Goal: Task Accomplishment & Management: Use online tool/utility

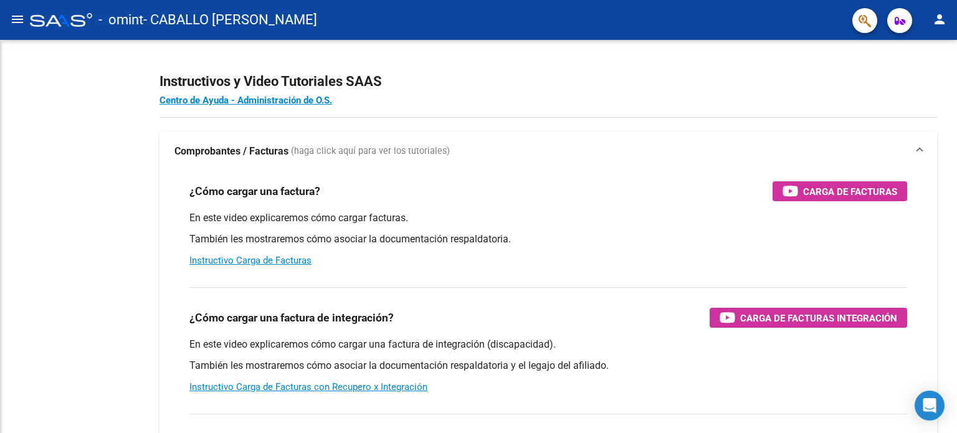
scroll to position [1243, 0]
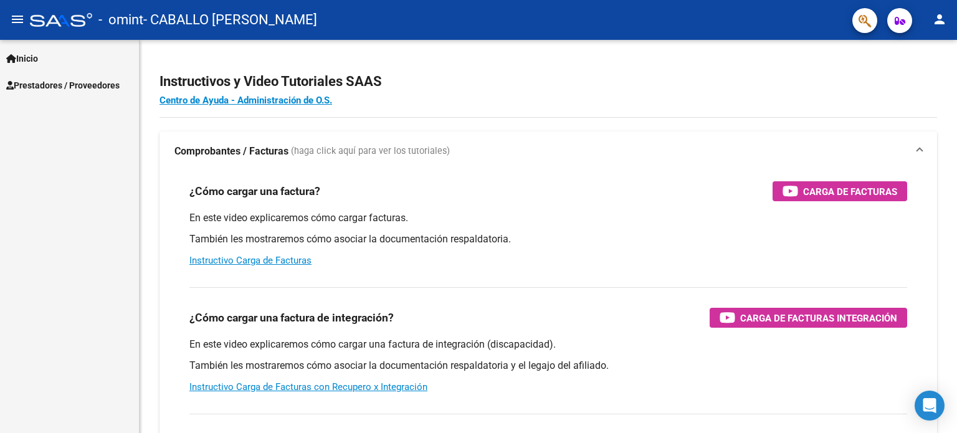
click at [35, 41] on mat-nav-list "Inicio Instructivos Contacto OS Prestadores / Proveedores Facturas - Listado/Ca…" at bounding box center [69, 69] width 139 height 59
click at [30, 57] on span "Inicio" at bounding box center [22, 59] width 32 height 14
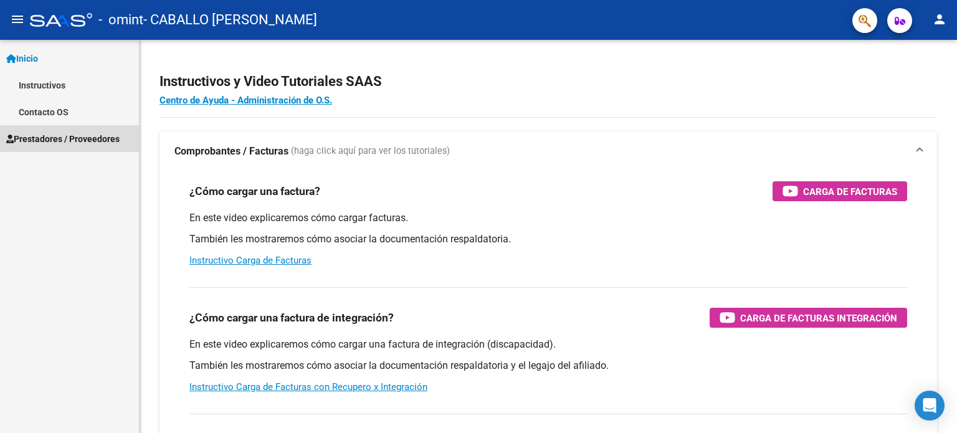
click at [60, 136] on span "Prestadores / Proveedores" at bounding box center [62, 139] width 113 height 14
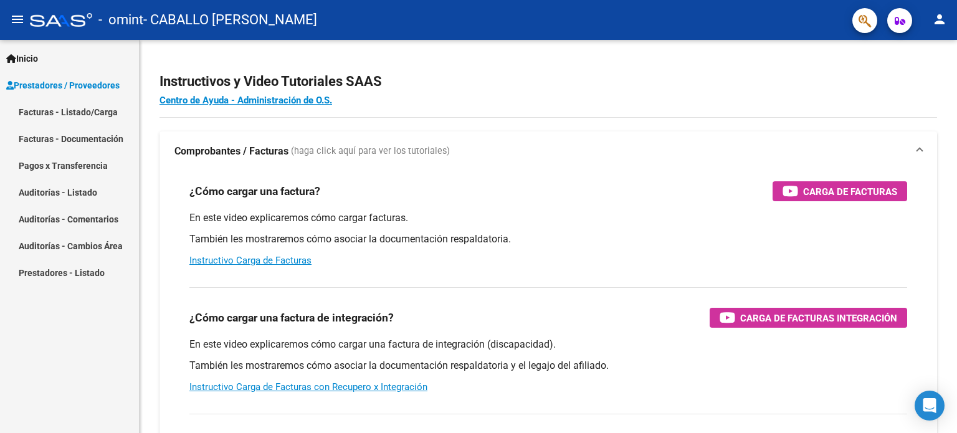
click at [66, 114] on link "Facturas - Listado/Carga" at bounding box center [69, 111] width 139 height 27
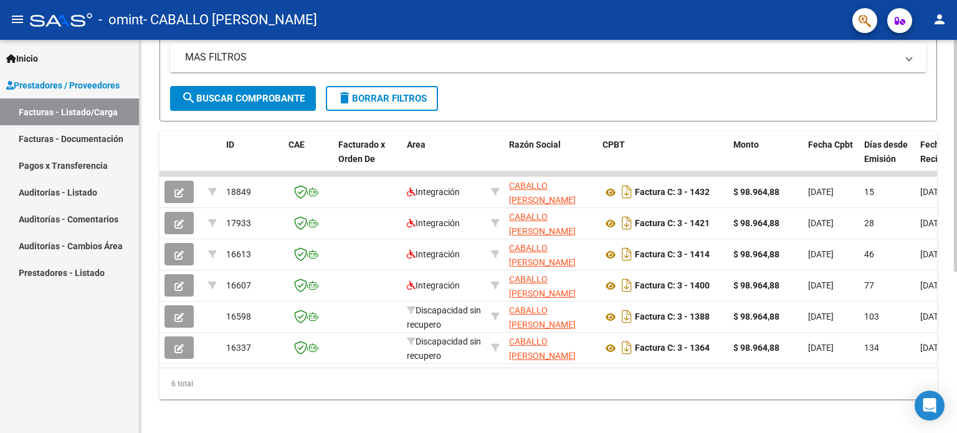
scroll to position [264, 0]
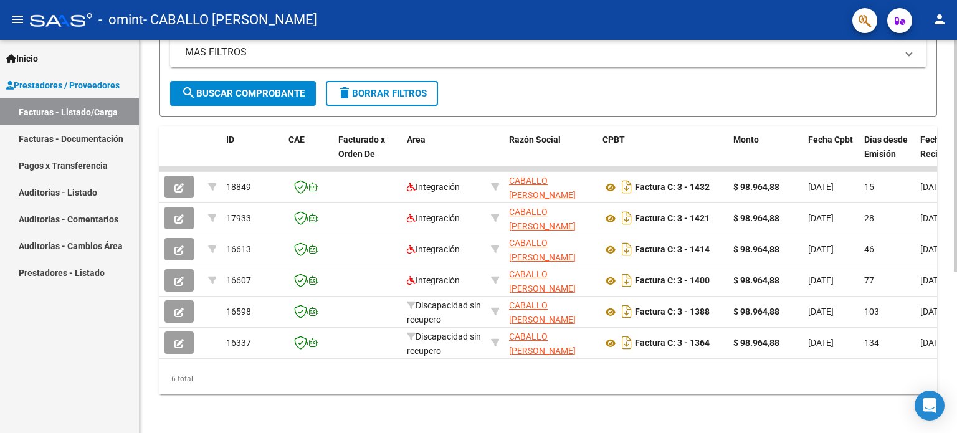
click at [956, 237] on div at bounding box center [955, 317] width 3 height 232
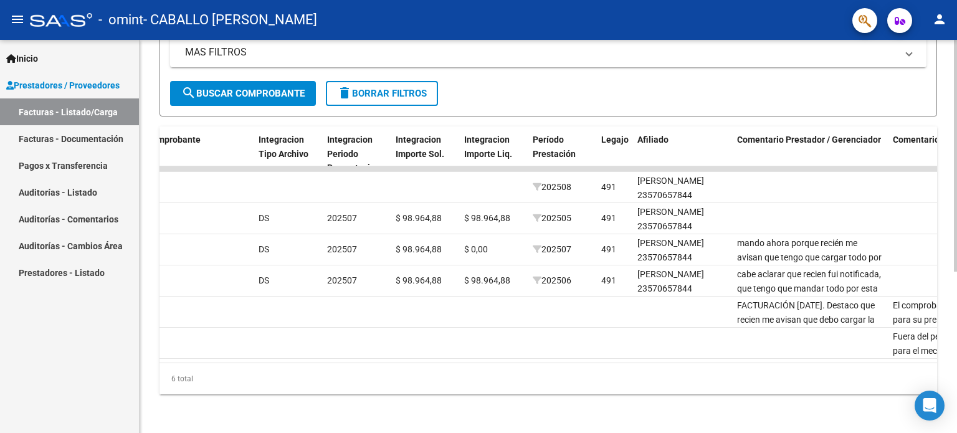
scroll to position [0, 1247]
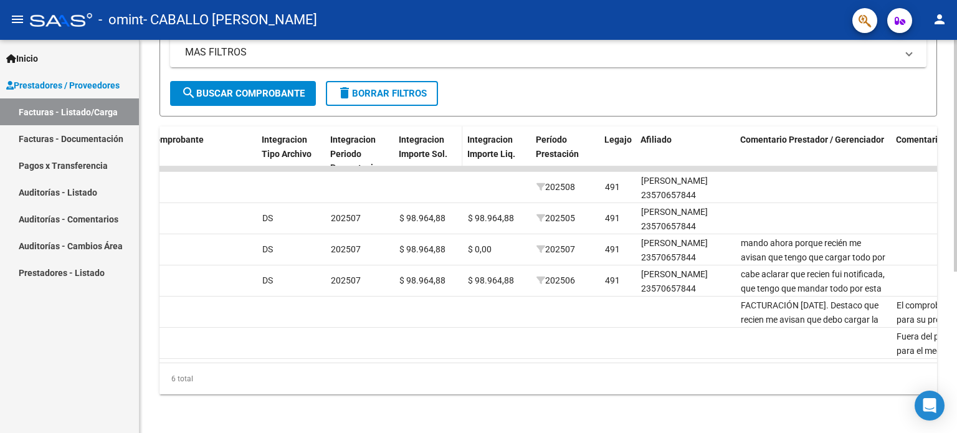
click at [421, 148] on span "Integracion Importe Sol." at bounding box center [423, 147] width 49 height 24
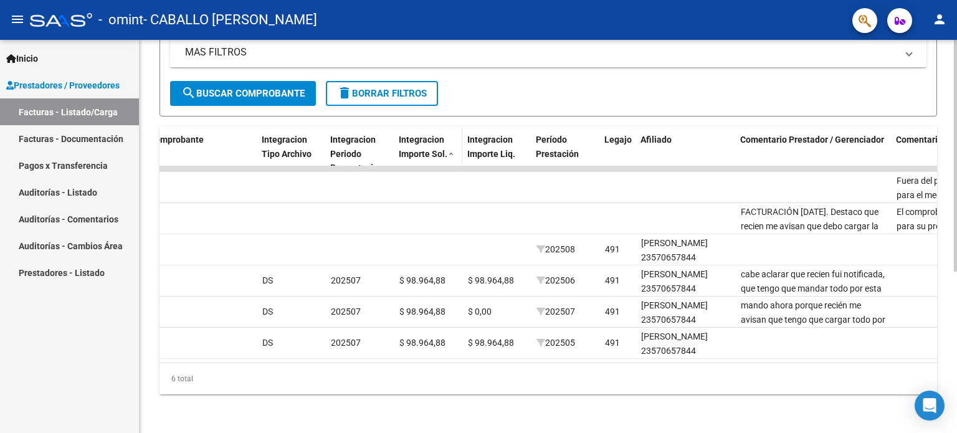
click at [454, 150] on span at bounding box center [450, 154] width 7 height 9
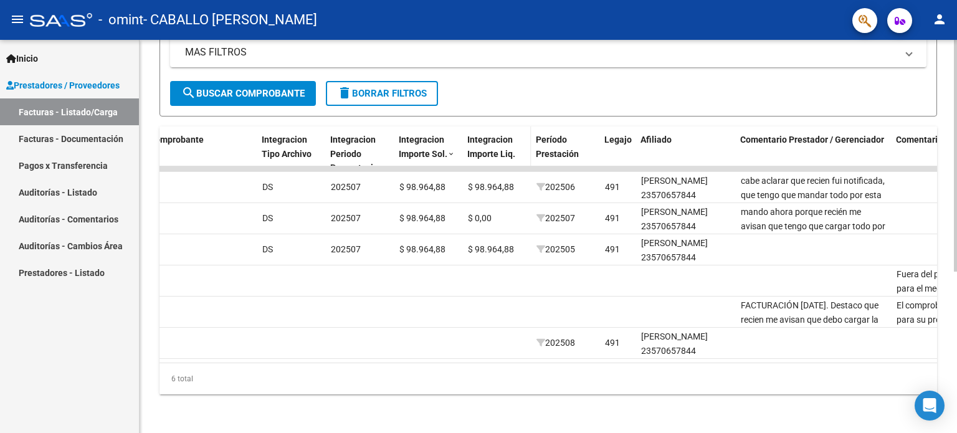
click at [505, 143] on span "Integracion Importe Liq." at bounding box center [491, 147] width 48 height 24
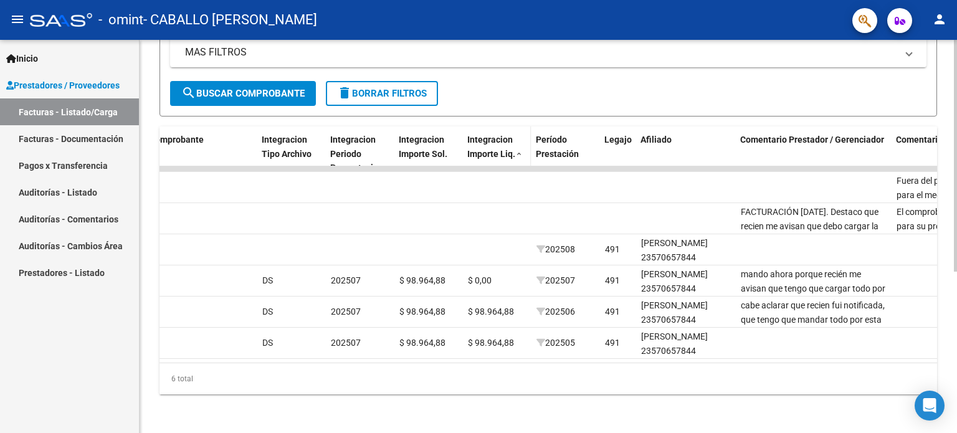
click at [505, 143] on span "Integracion Importe Liq." at bounding box center [491, 147] width 48 height 24
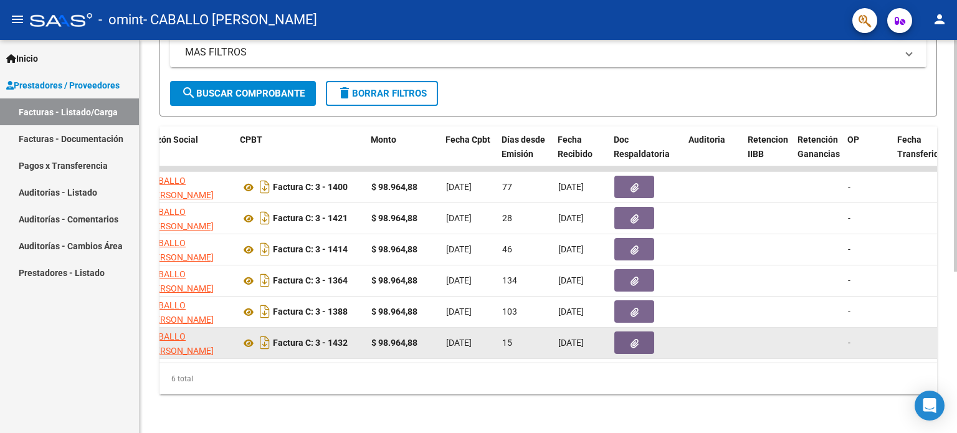
scroll to position [0, 350]
